Goal: Transaction & Acquisition: Purchase product/service

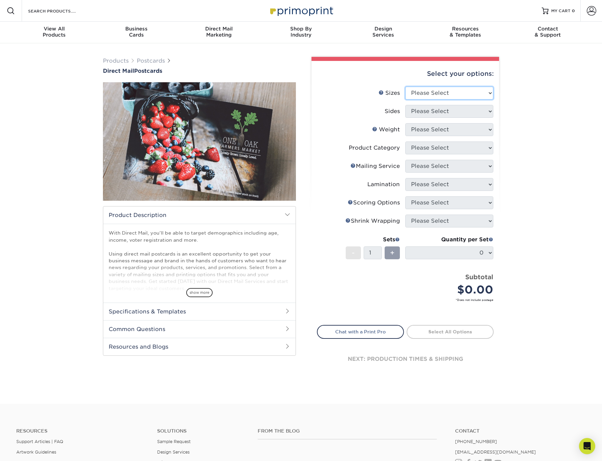
click at [405, 87] on select "Please Select 1.5" x 7" 2" x 4" 2" x 6" 2" x 7" 2" x 8" 2.12" x 5.5" 2.12" x 5.…" at bounding box center [449, 93] width 88 height 13
select select "4.00x6.00"
click option "4" x 6"" at bounding box center [0, 0] width 0 height 0
select select "13abbda7-1d64-4f25-8bb2-c179b224825d"
select select "16PT"
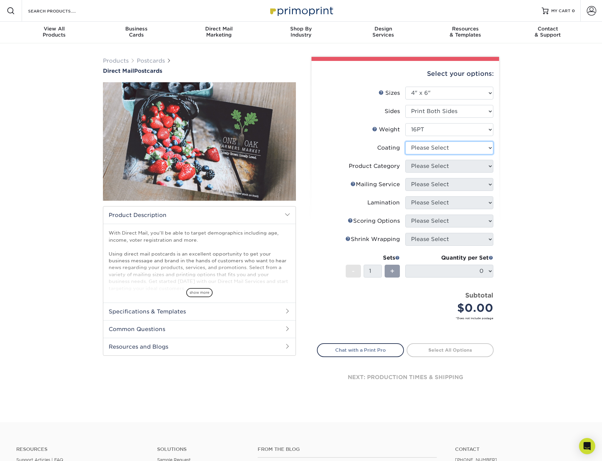
select select "121bb7b5-3b4d-429f-bd8d-bbf80e953313"
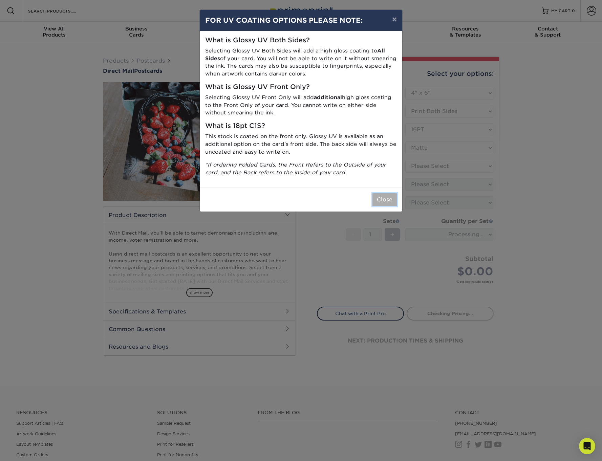
click at [385, 204] on button "Close" at bounding box center [385, 199] width 24 height 13
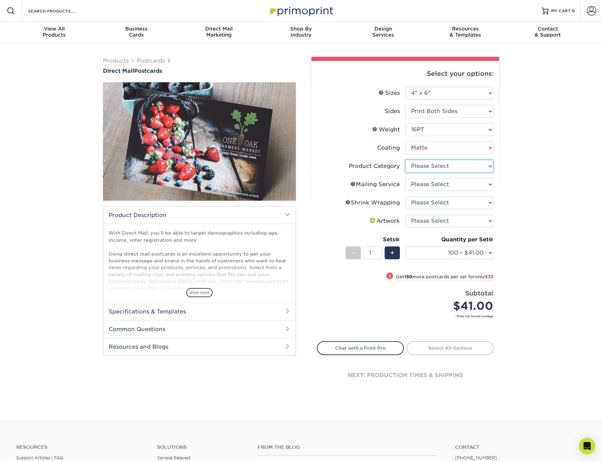
select select "9b7272e0-d6c8-4c3c-8e97-d3a1bcdab858"
click option "Postcards" at bounding box center [0, 0] width 0 height 0
select select "20512e95-39a0-42be-a1d1-c0e1c309f4c2"
click option "Direct Mailing from [GEOGRAPHIC_DATA]" at bounding box center [0, 0] width 0 height 0
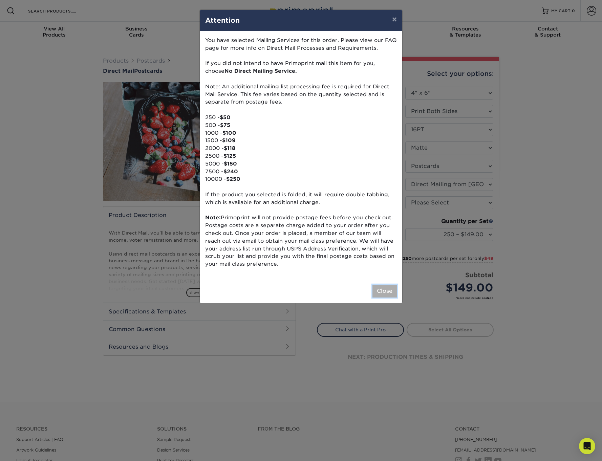
click at [391, 294] on button "Close" at bounding box center [385, 291] width 24 height 13
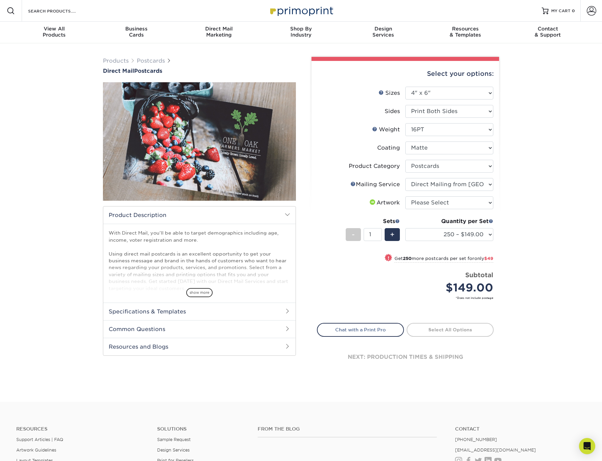
click at [349, 184] on label "Mailing Service Help Mailing Service" at bounding box center [361, 184] width 88 height 13
click at [354, 183] on link "Mailing Service Help" at bounding box center [353, 183] width 5 height 5
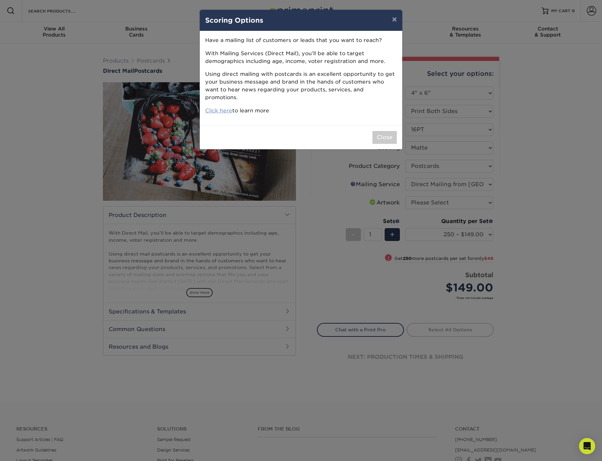
click at [228, 107] on u "Click here" at bounding box center [218, 110] width 27 height 6
